Goal: Task Accomplishment & Management: Manage account settings

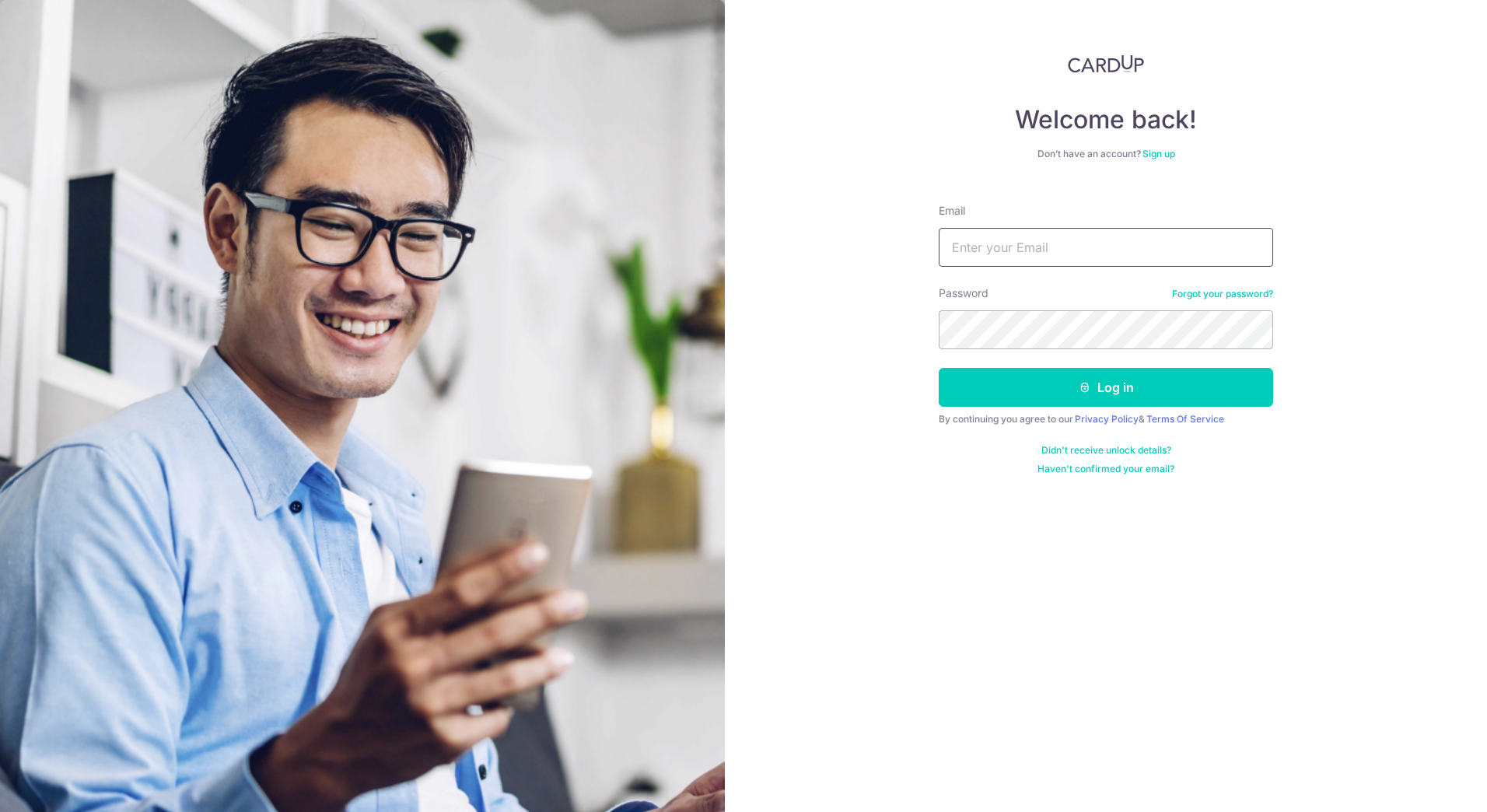
drag, startPoint x: 0, startPoint y: 0, endPoint x: 1028, endPoint y: 255, distance: 1059.2
click at [1028, 255] on input "Email" at bounding box center [1107, 247] width 335 height 39
type input "leehcheun@gmail.com"
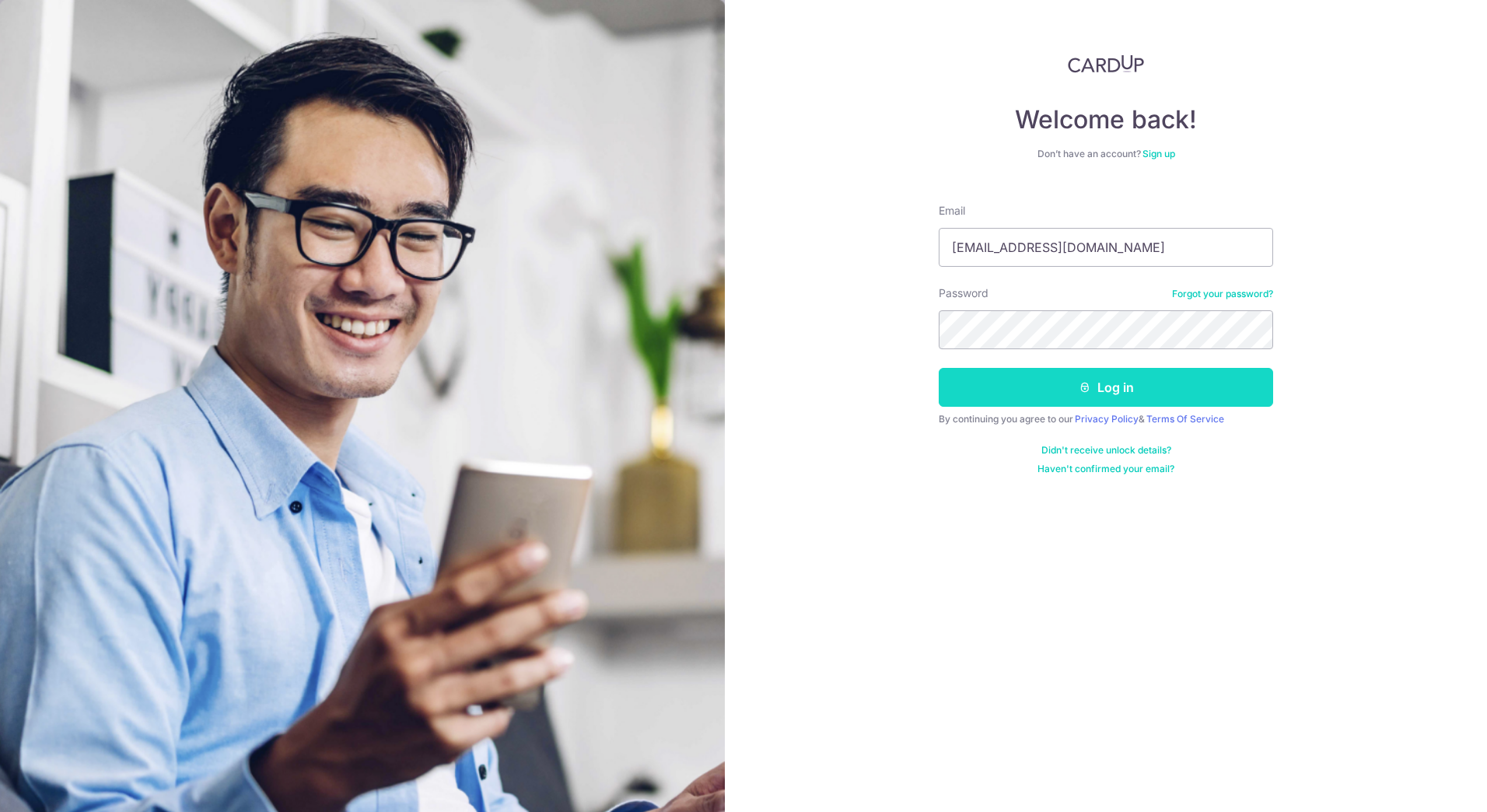
click at [1200, 402] on button "Log in" at bounding box center [1107, 387] width 335 height 39
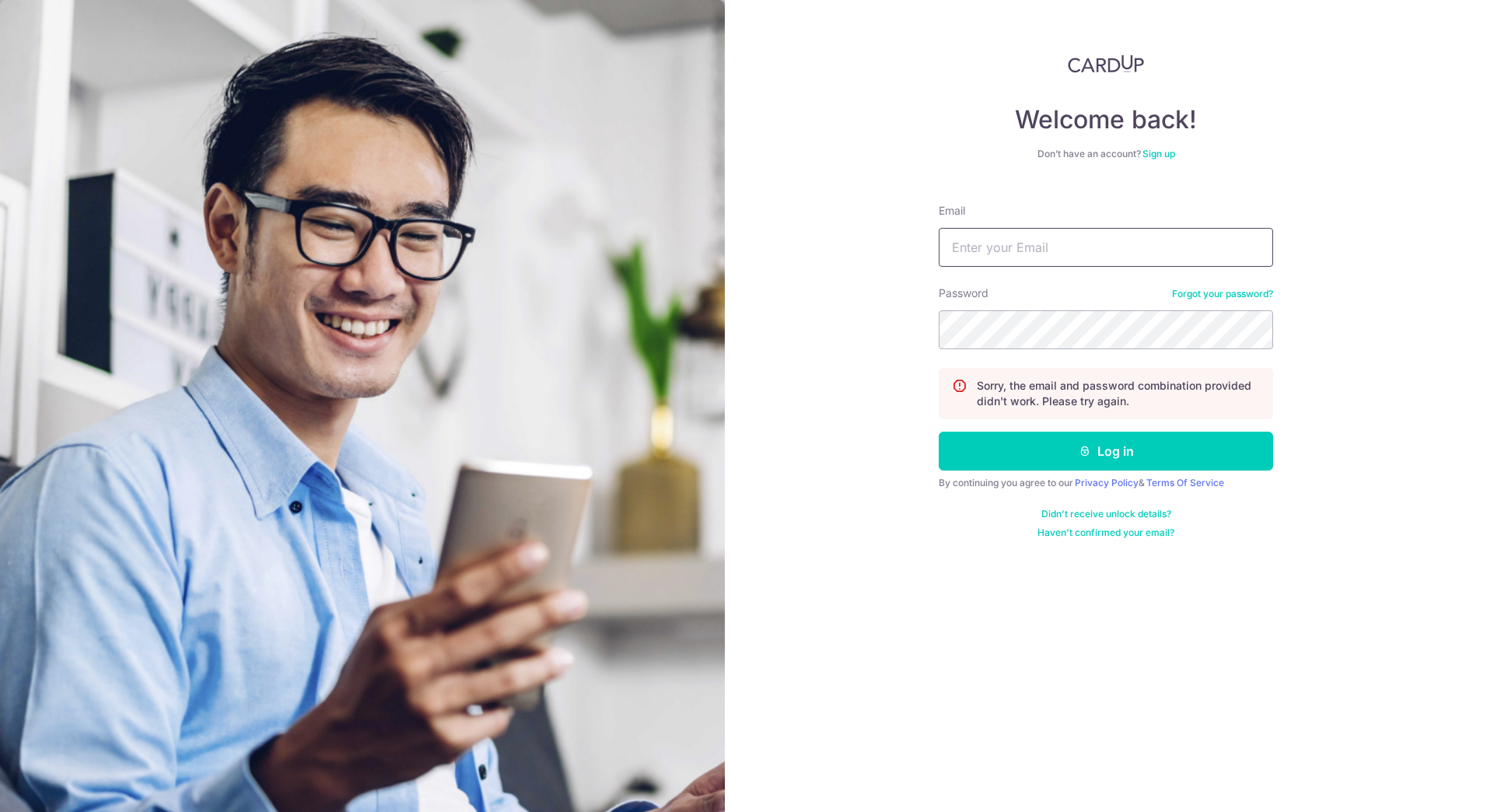
click at [1150, 259] on input "Email" at bounding box center [1107, 247] width 335 height 39
type input "[EMAIL_ADDRESS][DOMAIN_NAME]"
click at [1190, 442] on button "Log in" at bounding box center [1107, 451] width 335 height 39
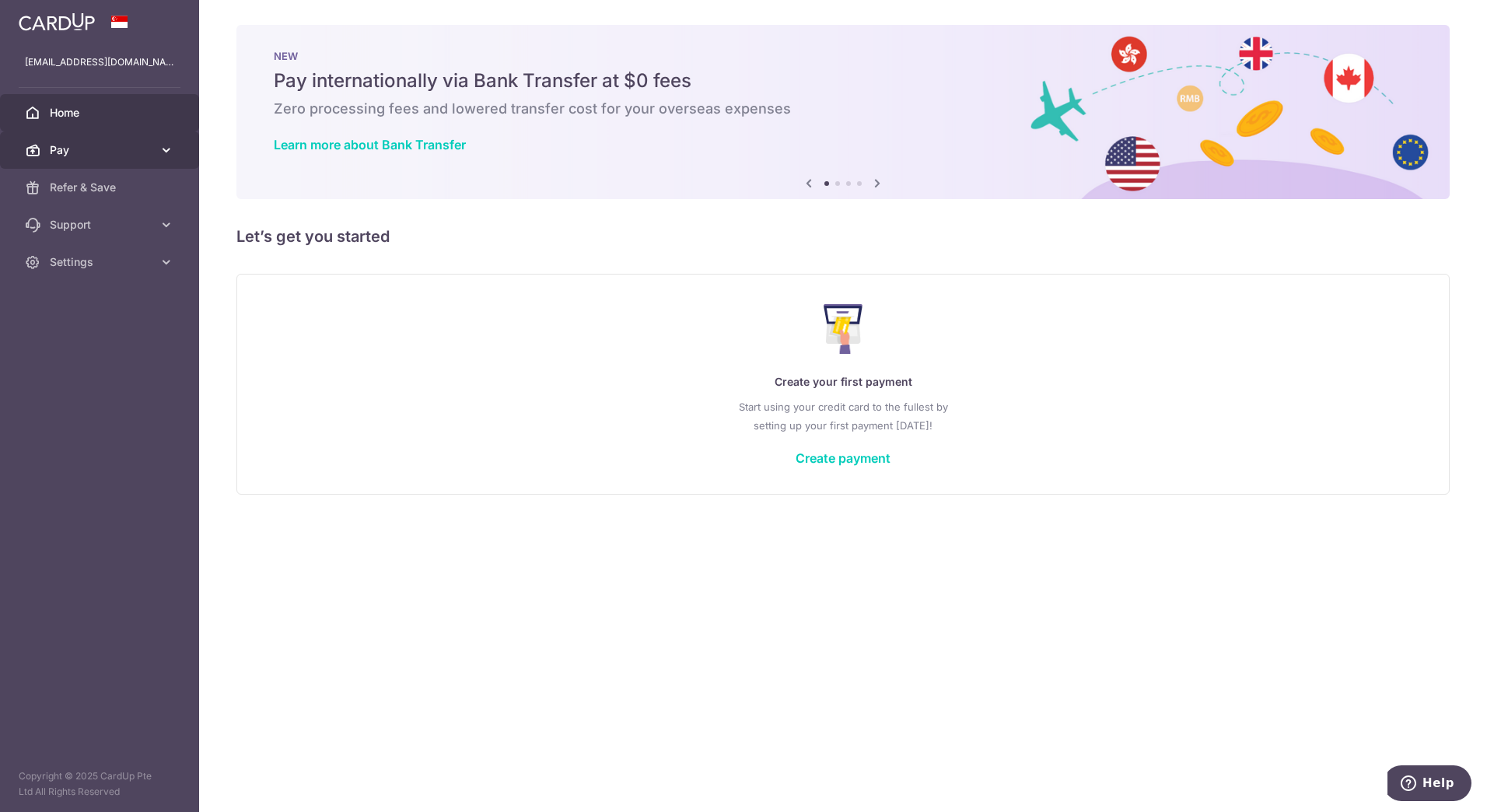
click at [84, 152] on span "Pay" at bounding box center [101, 150] width 103 height 16
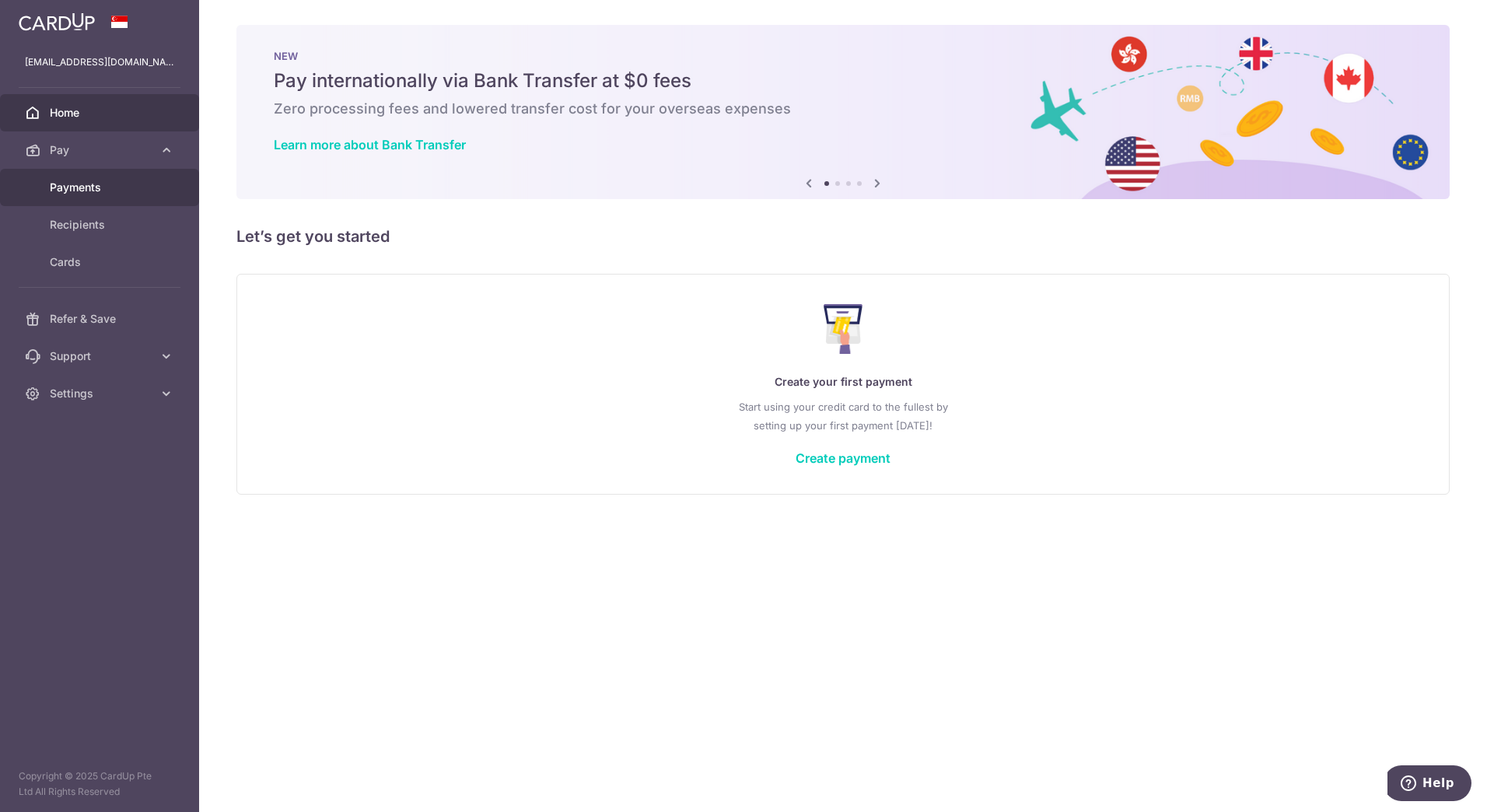
click at [91, 179] on link "Payments" at bounding box center [99, 187] width 199 height 37
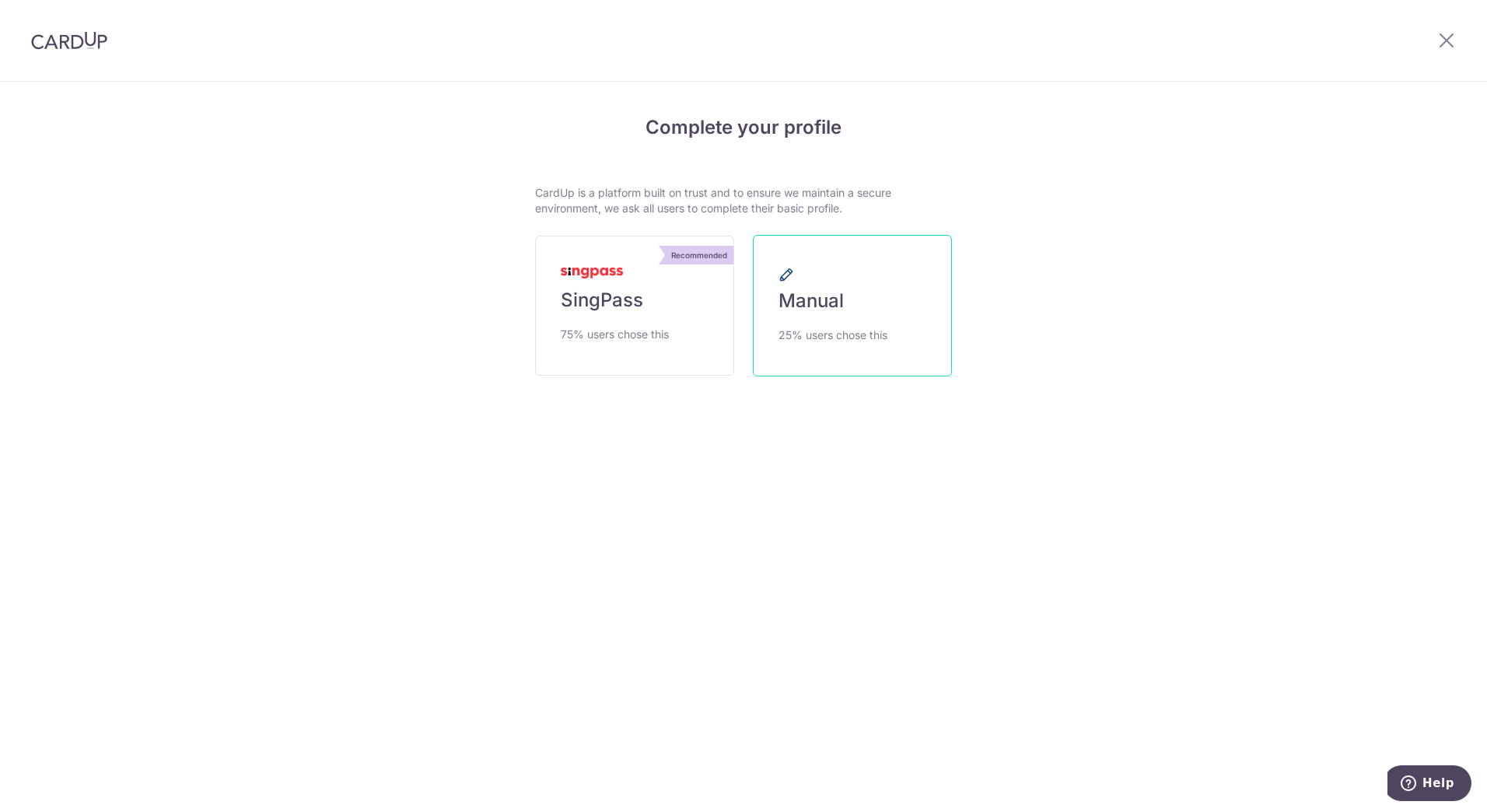
click at [847, 331] on span "25% users chose this" at bounding box center [832, 335] width 109 height 19
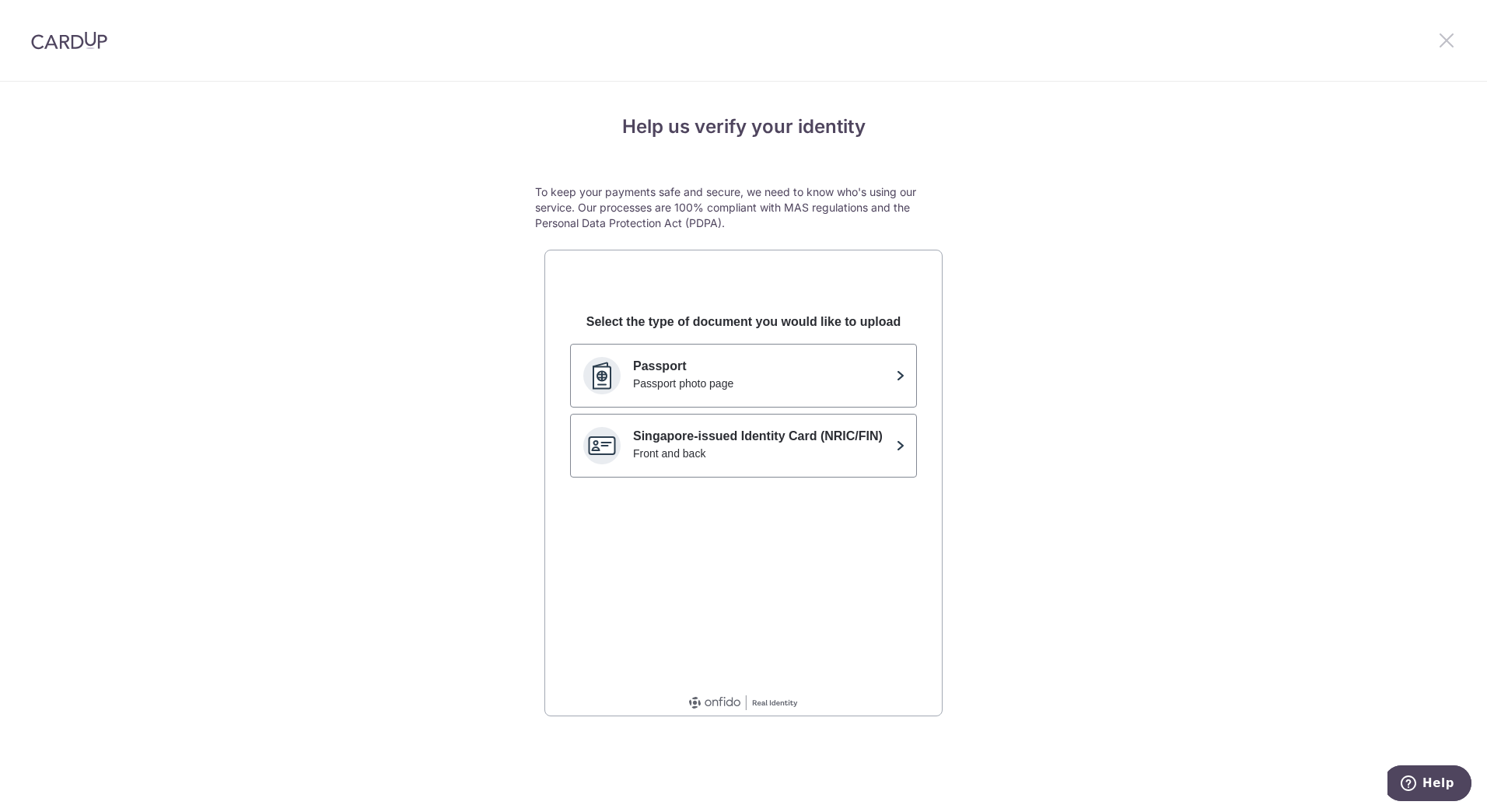
click at [1449, 44] on icon at bounding box center [1446, 40] width 19 height 19
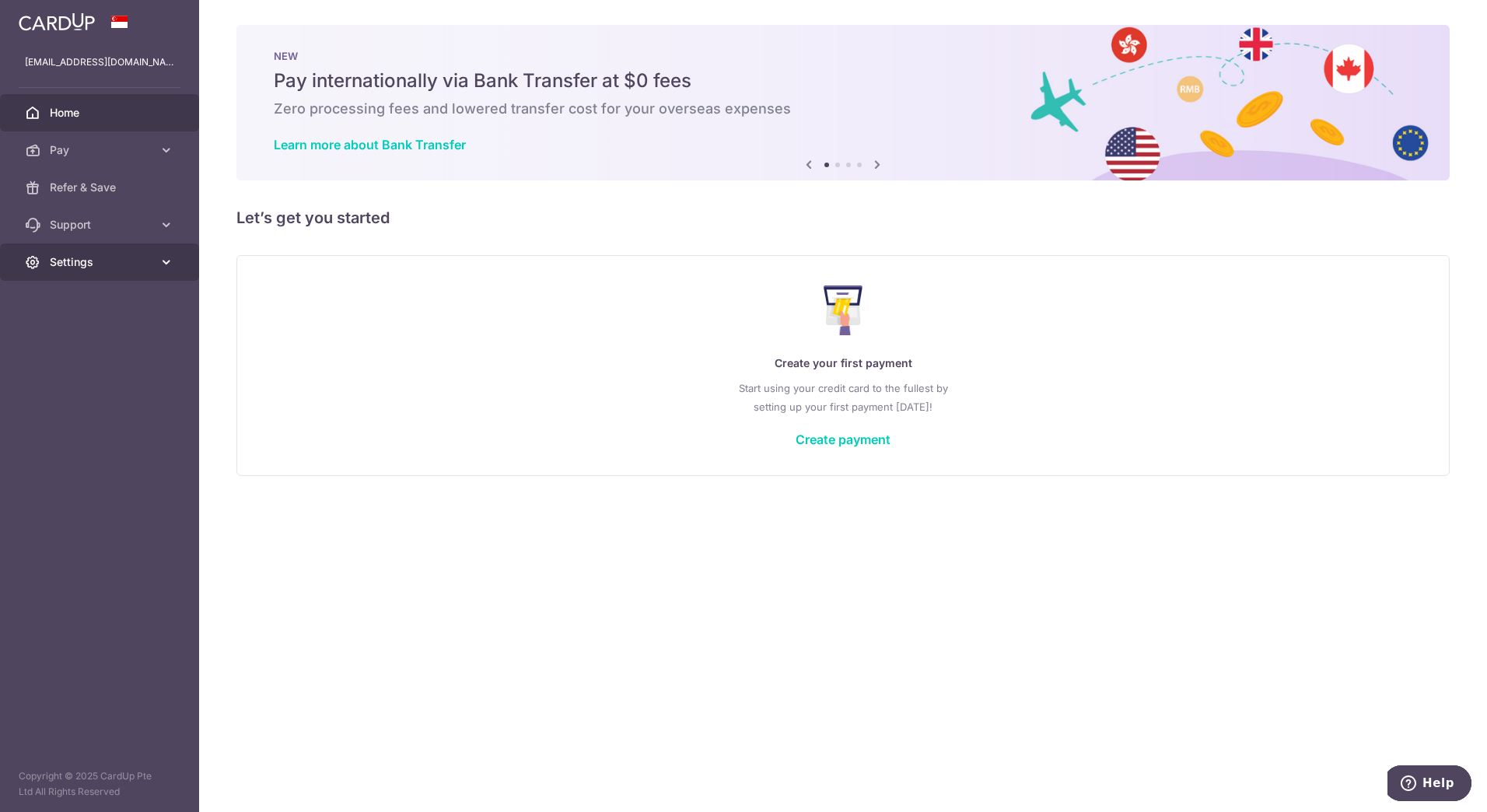
click at [158, 259] on icon at bounding box center [166, 262] width 16 height 16
click at [138, 300] on span "Account" at bounding box center [101, 299] width 103 height 16
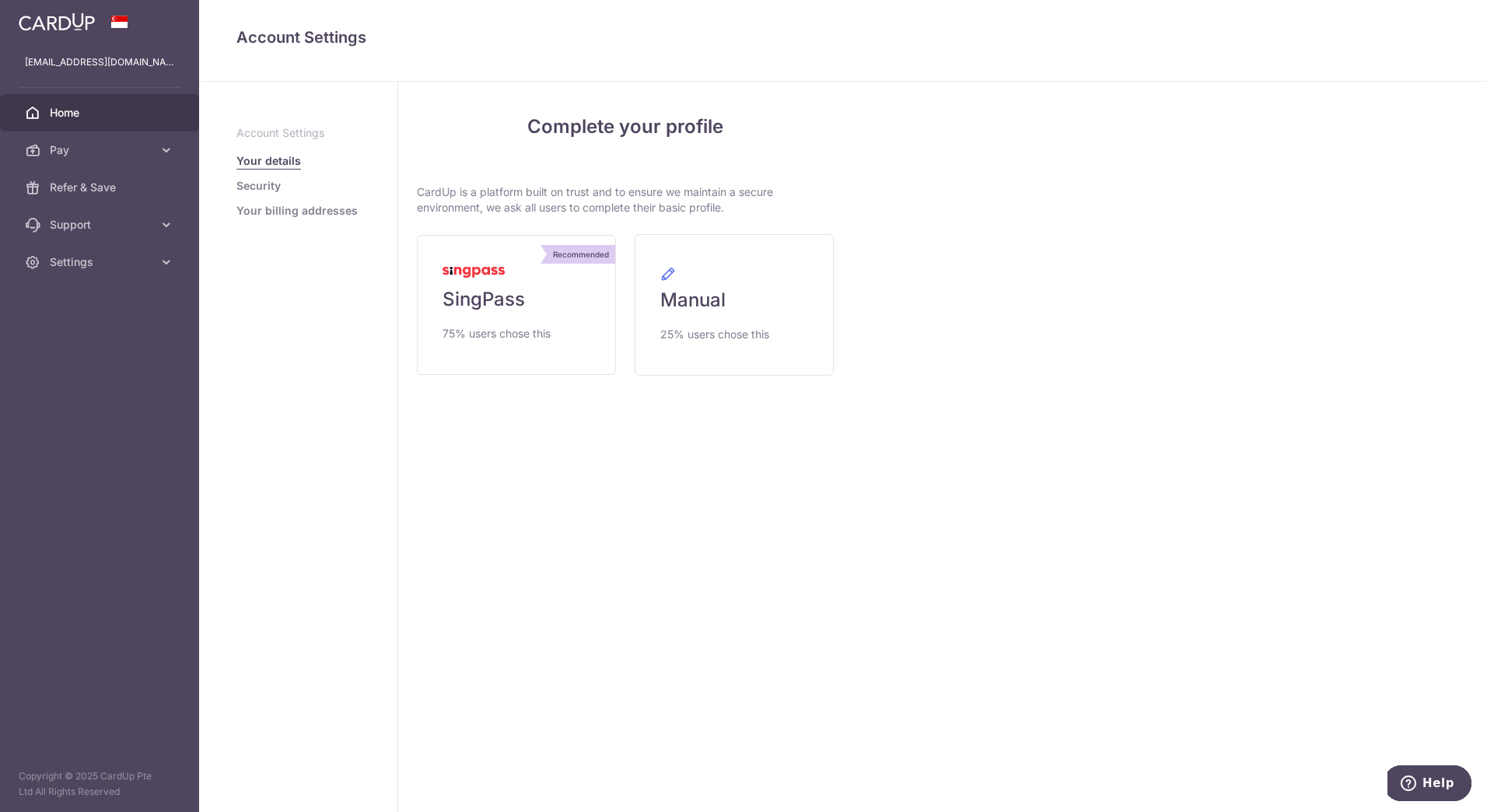
click at [128, 110] on span "Home" at bounding box center [101, 113] width 103 height 16
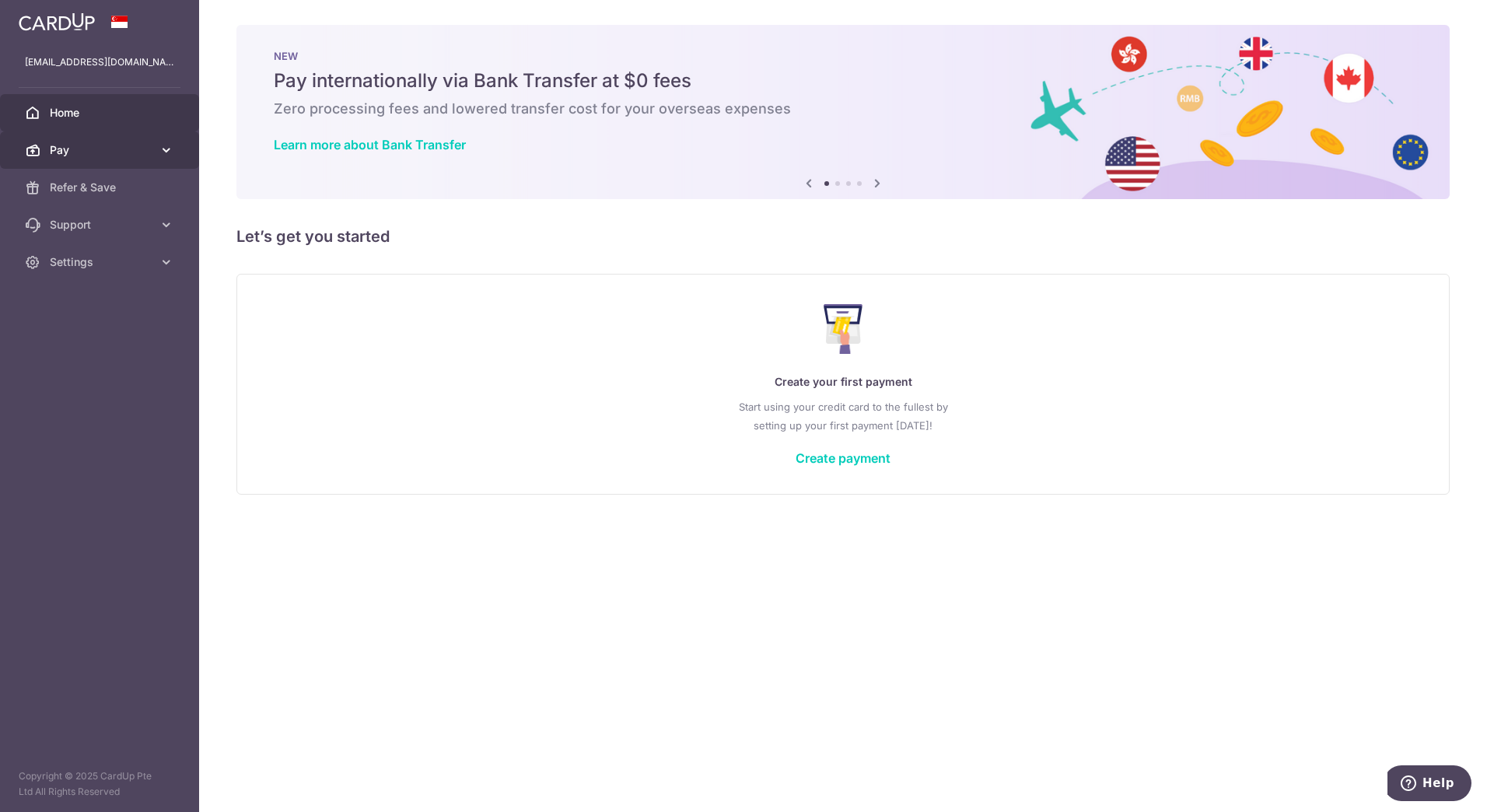
click at [131, 145] on span "Pay" at bounding box center [101, 150] width 103 height 16
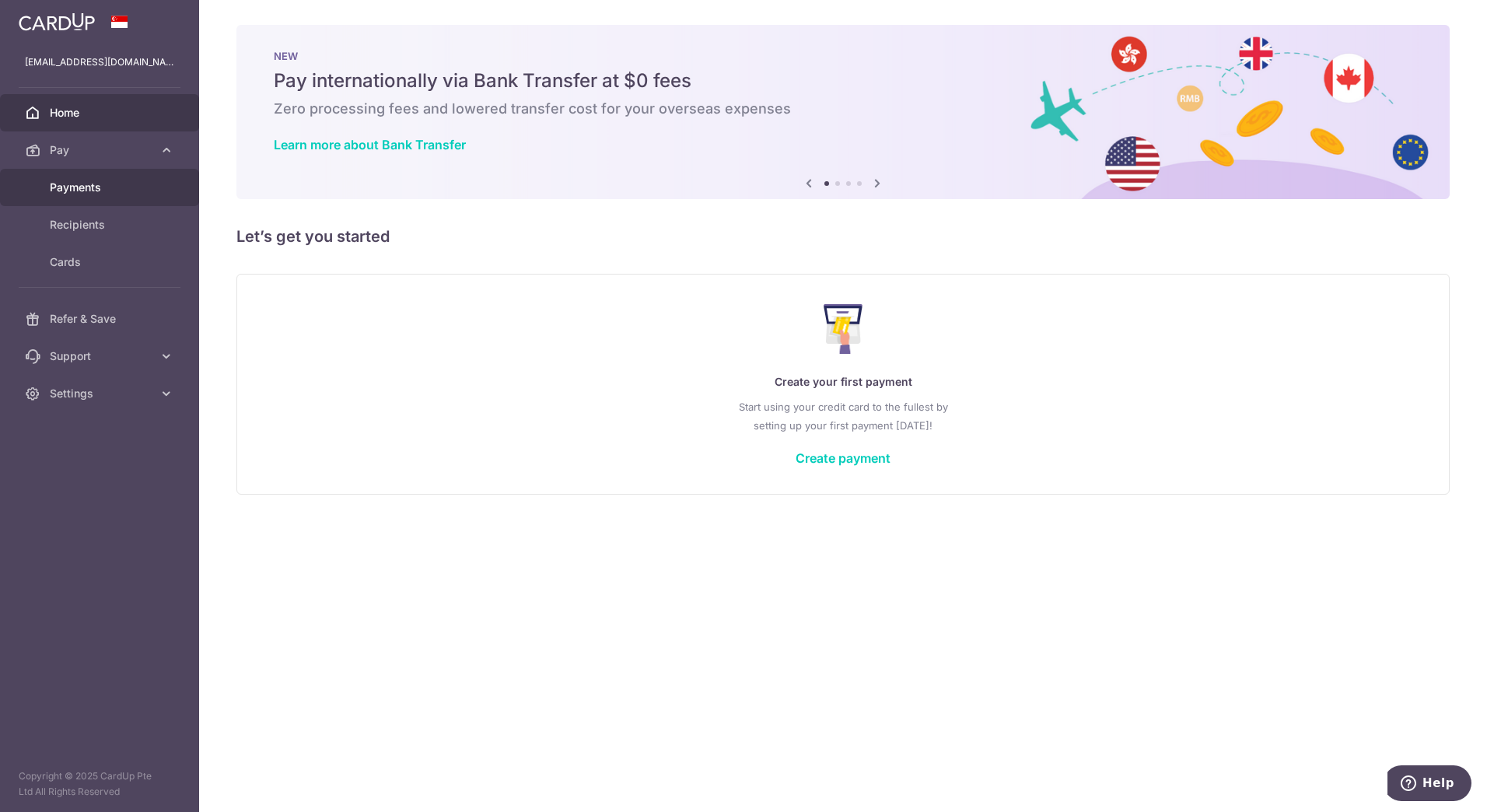
click at [134, 183] on span "Payments" at bounding box center [101, 187] width 103 height 16
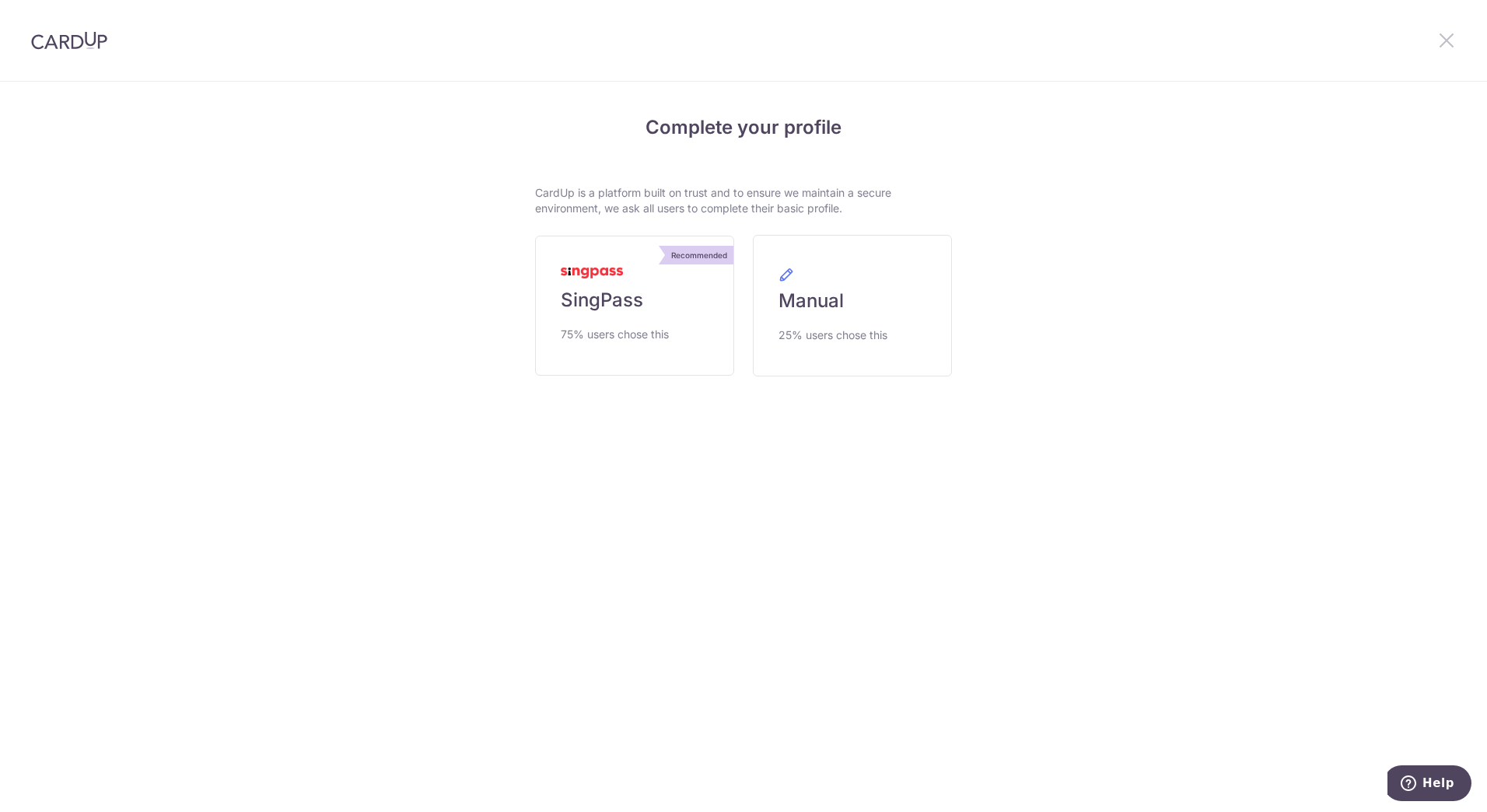
click at [1448, 37] on icon at bounding box center [1446, 40] width 19 height 19
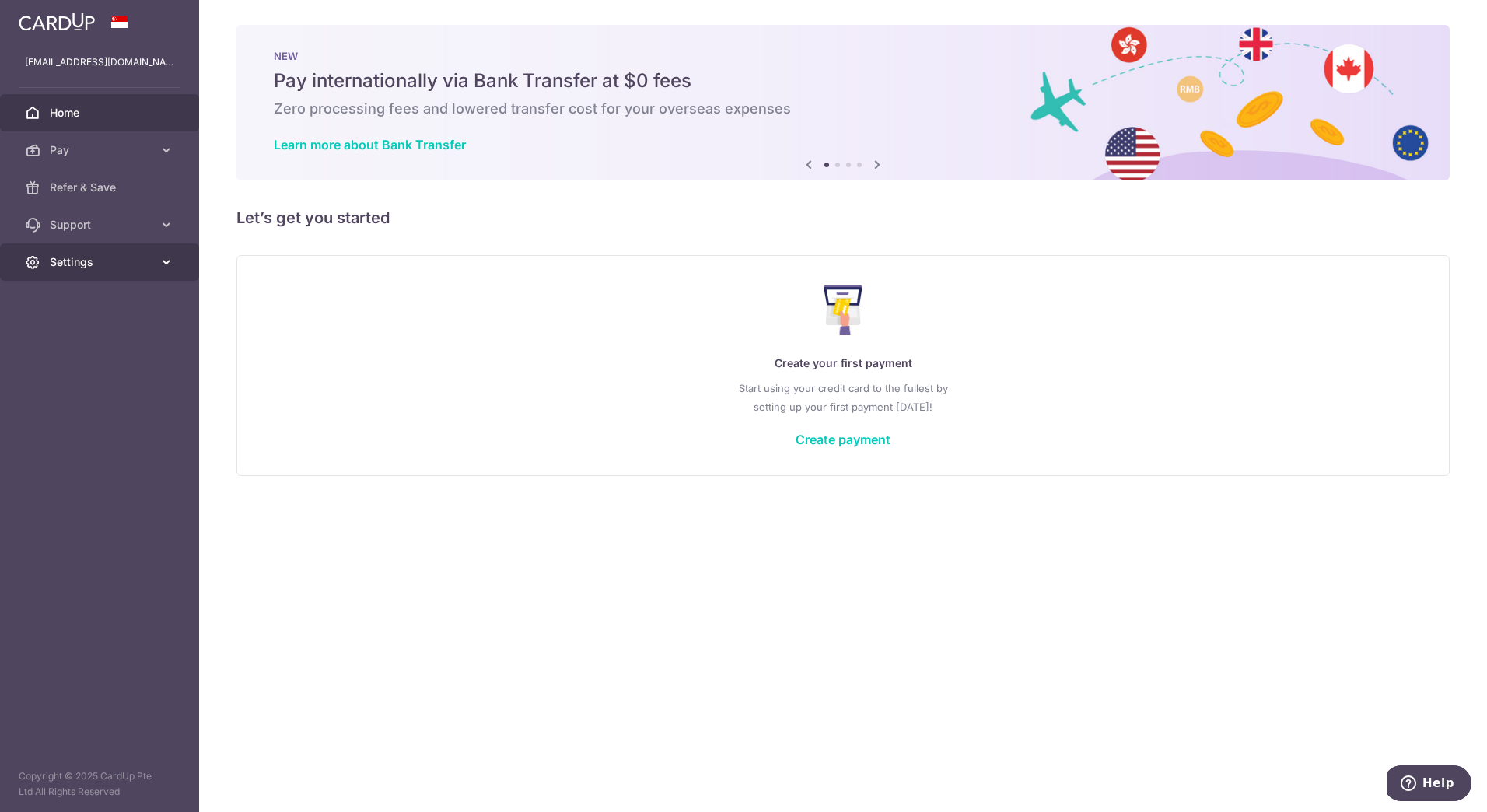
click at [79, 257] on span "Settings" at bounding box center [101, 262] width 103 height 16
click at [92, 329] on span "Logout" at bounding box center [101, 336] width 103 height 16
